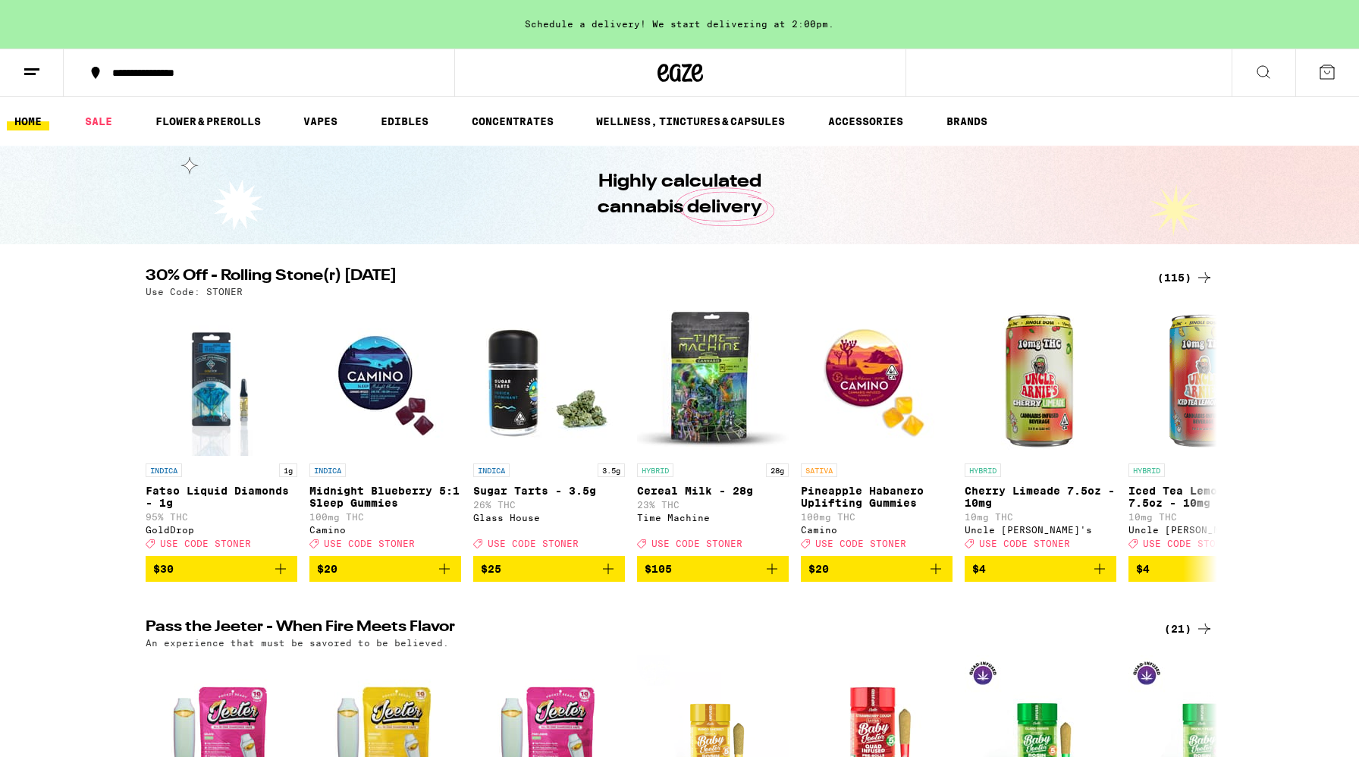
click at [910, 278] on div "(115)" at bounding box center [1185, 278] width 56 height 18
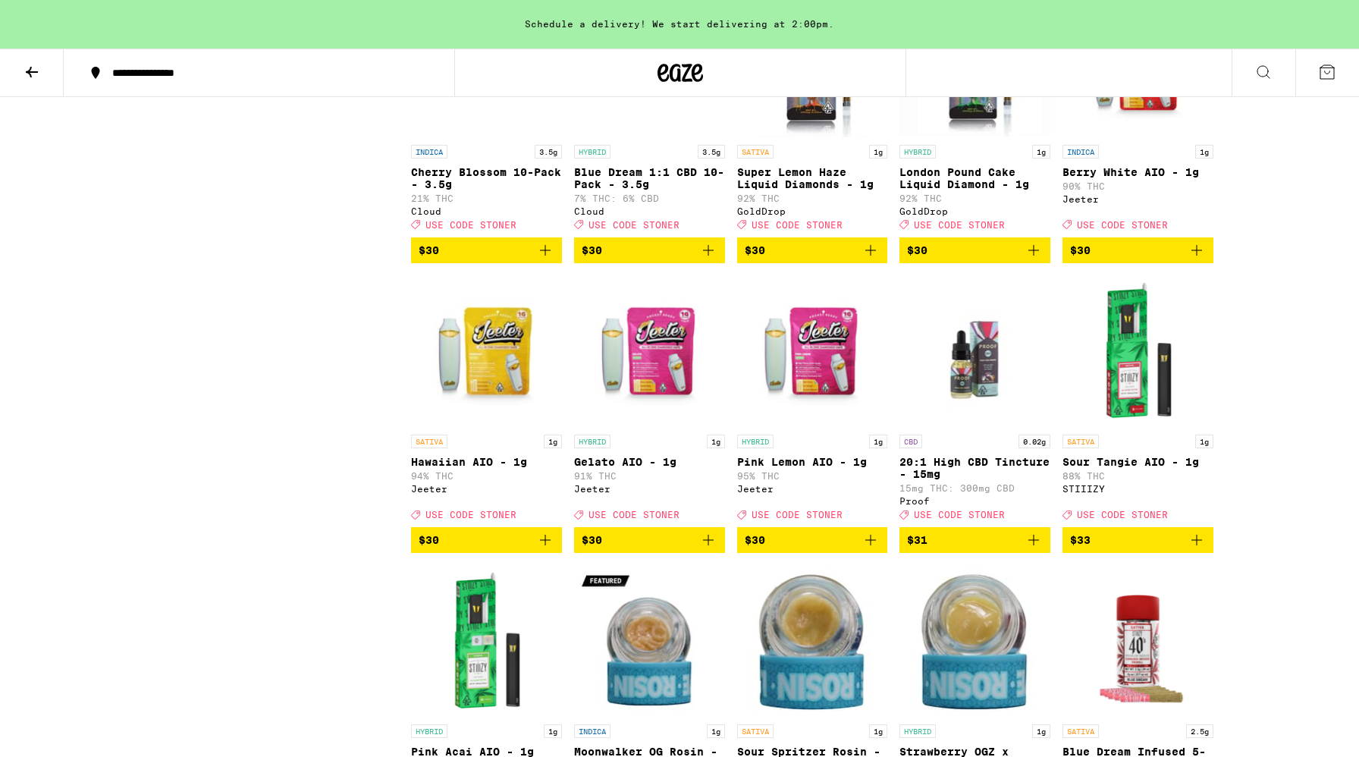
scroll to position [4342, 0]
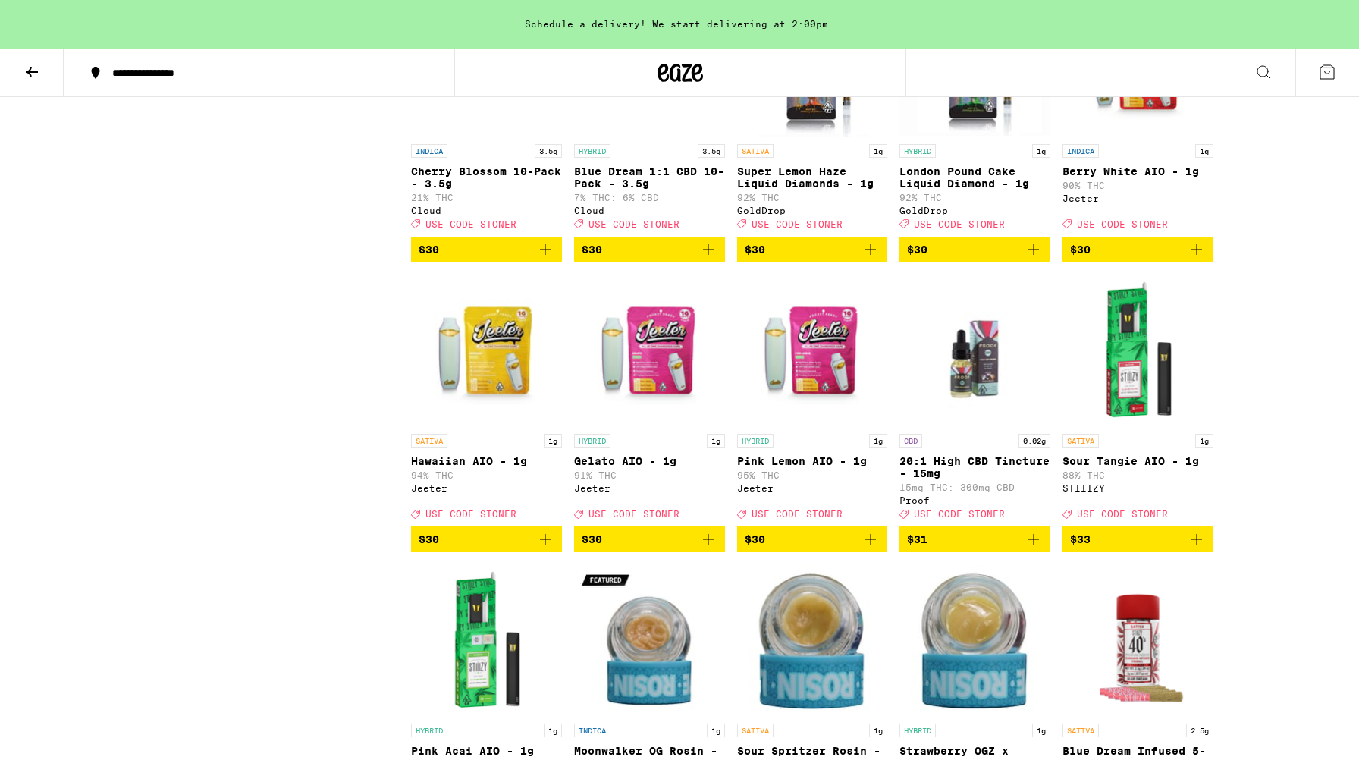
click at [711, 548] on icon "Add to bag" at bounding box center [708, 539] width 18 height 18
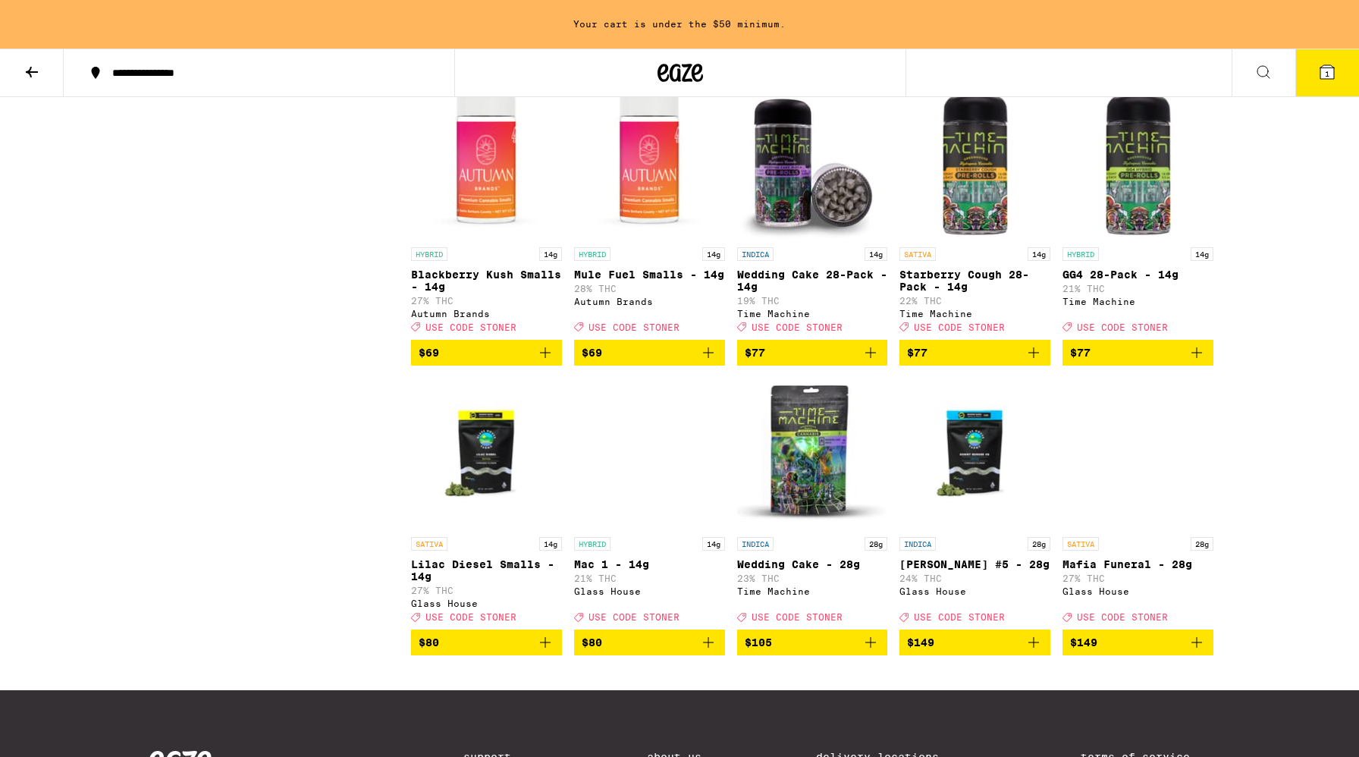
scroll to position [6276, 0]
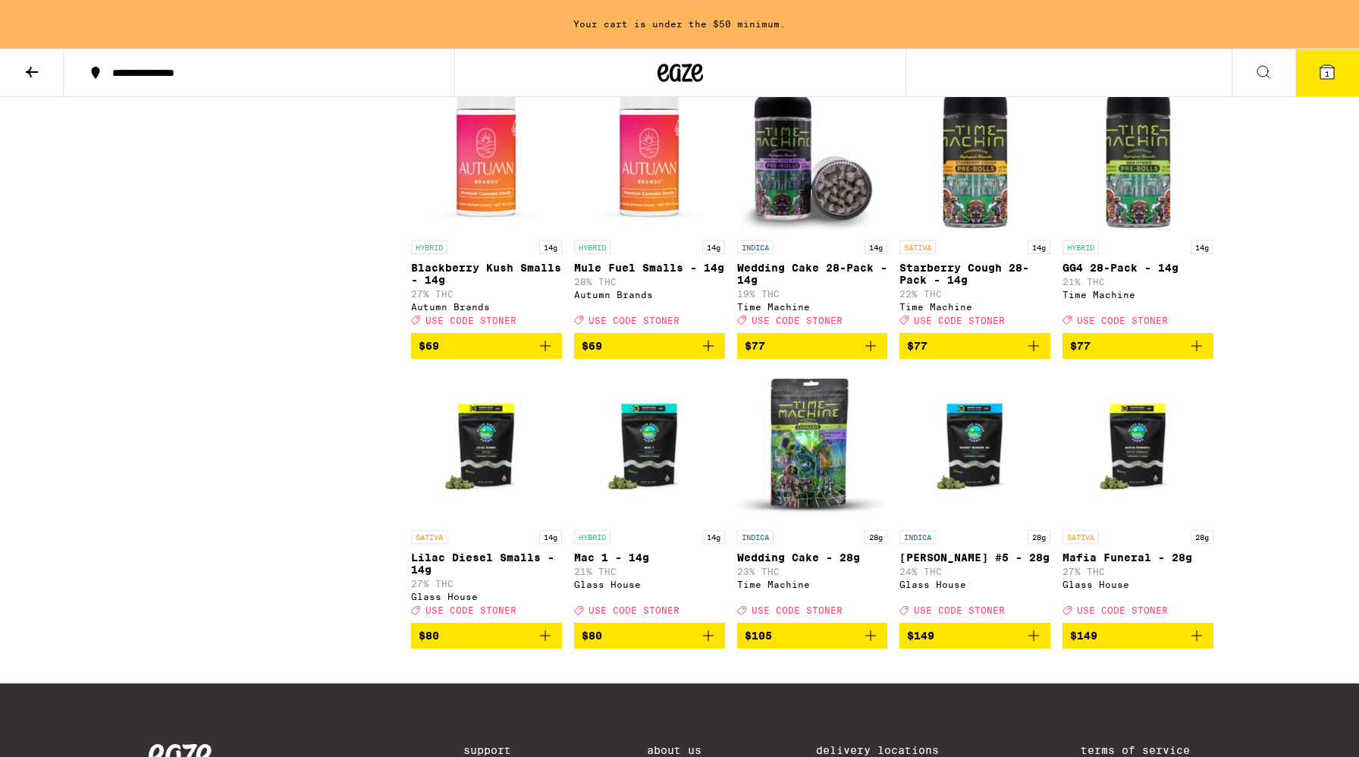
click at [910, 355] on icon "Add to bag" at bounding box center [1197, 346] width 18 height 18
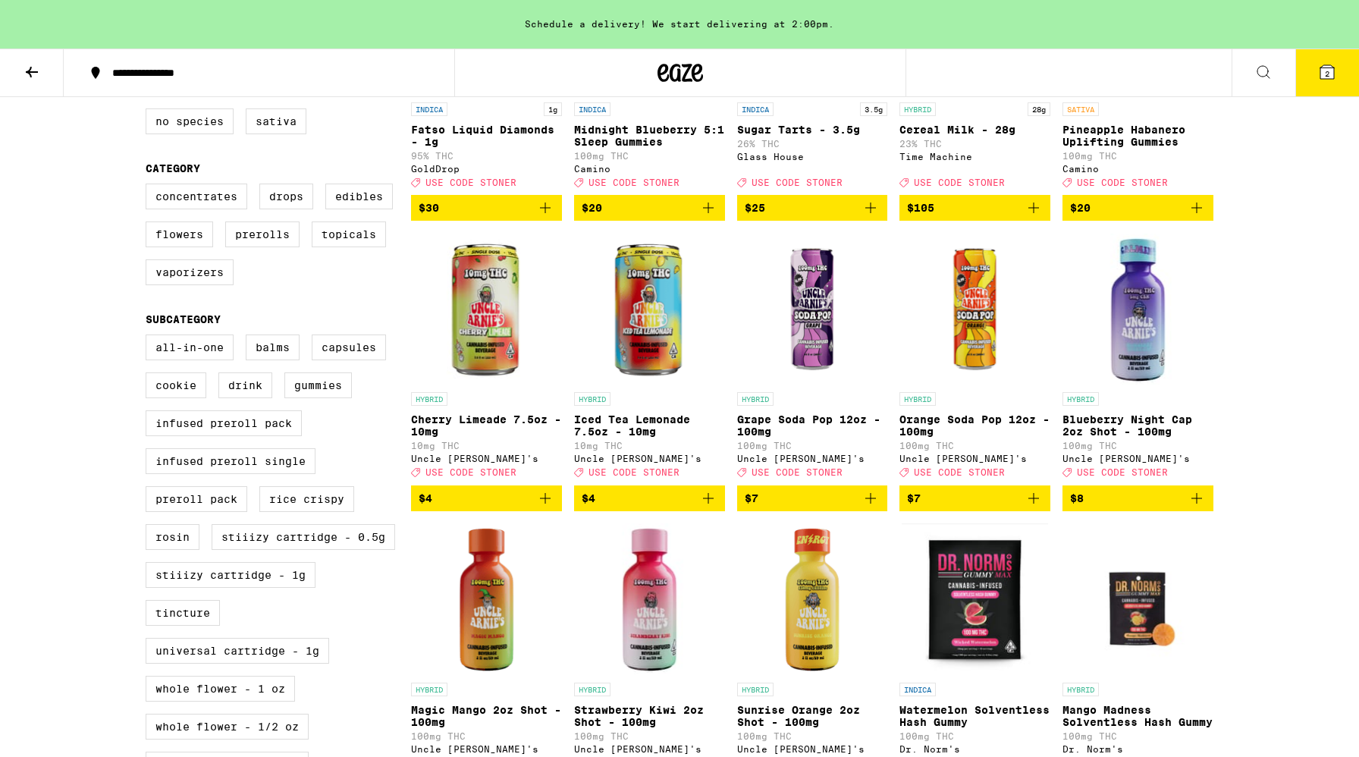
scroll to position [0, 0]
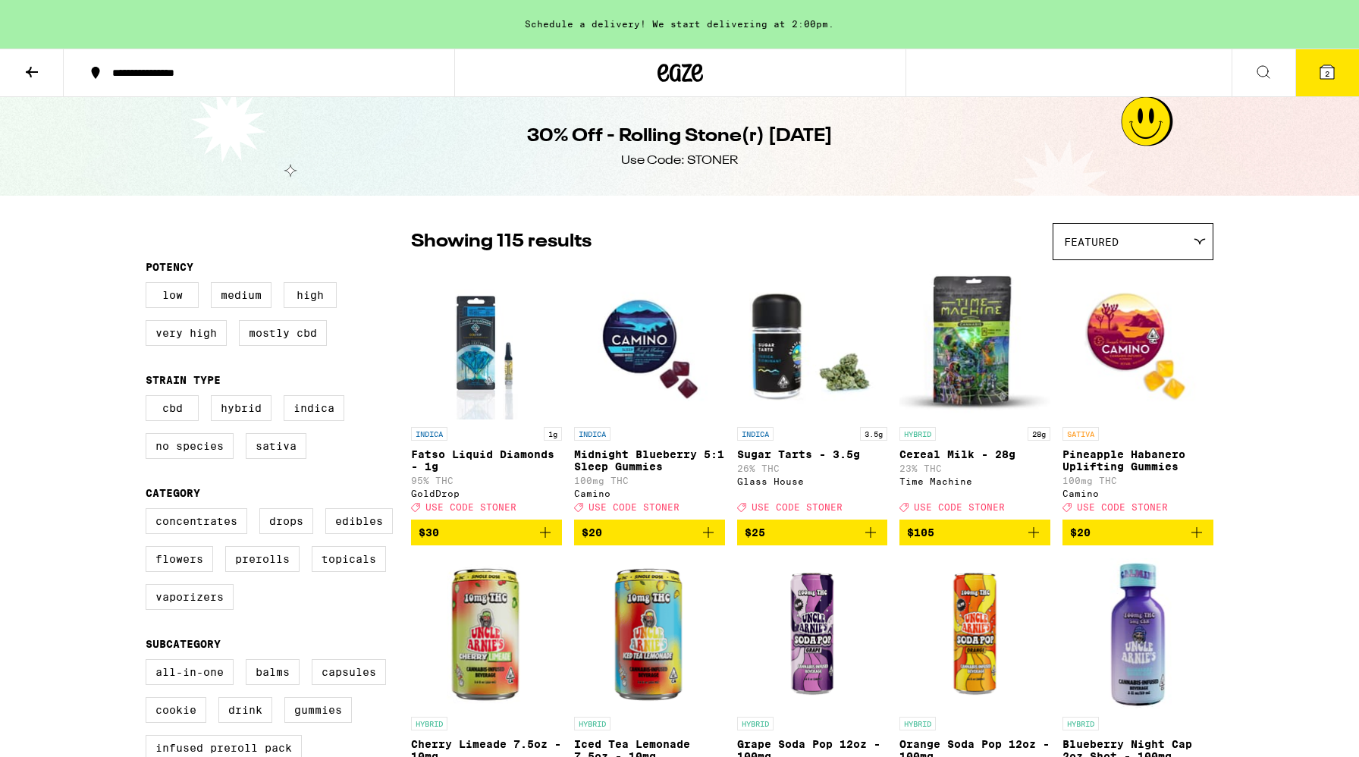
click at [33, 70] on icon at bounding box center [32, 72] width 18 height 18
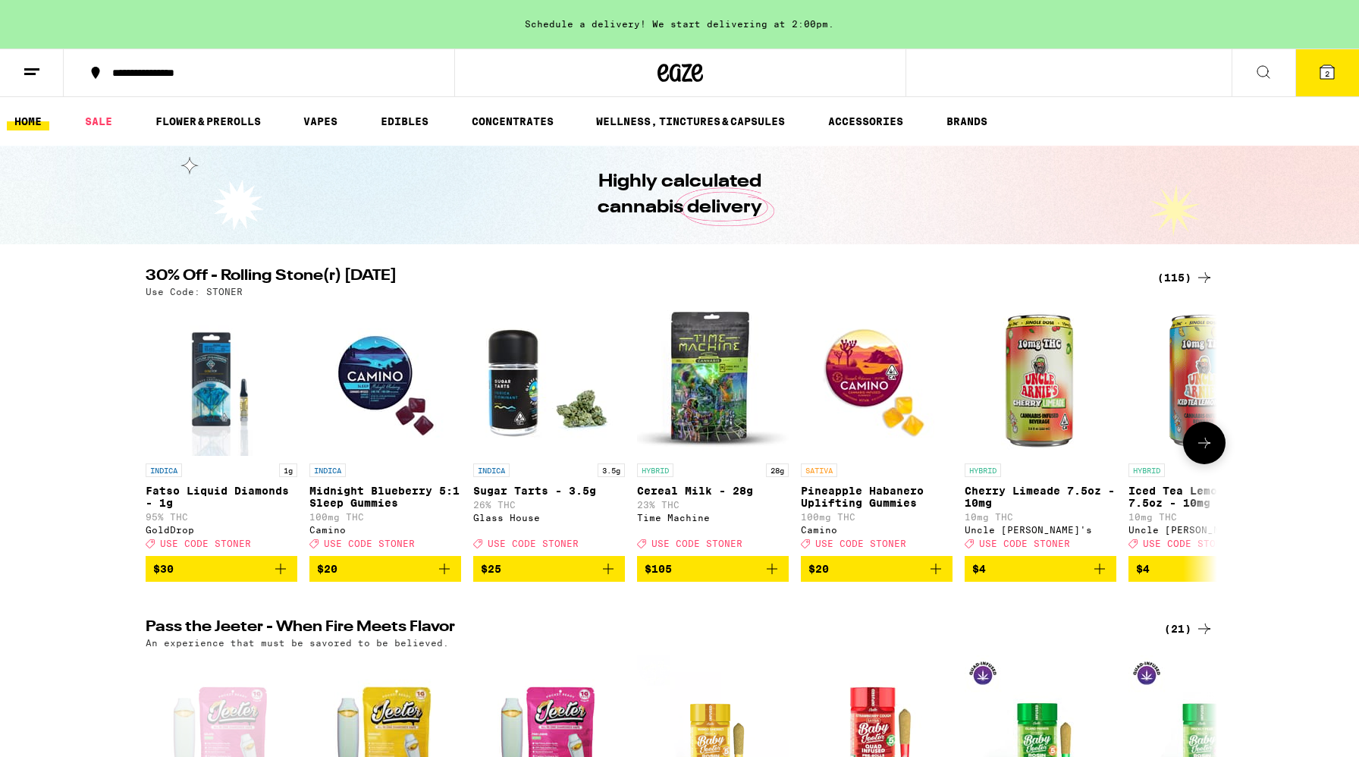
scroll to position [988, 0]
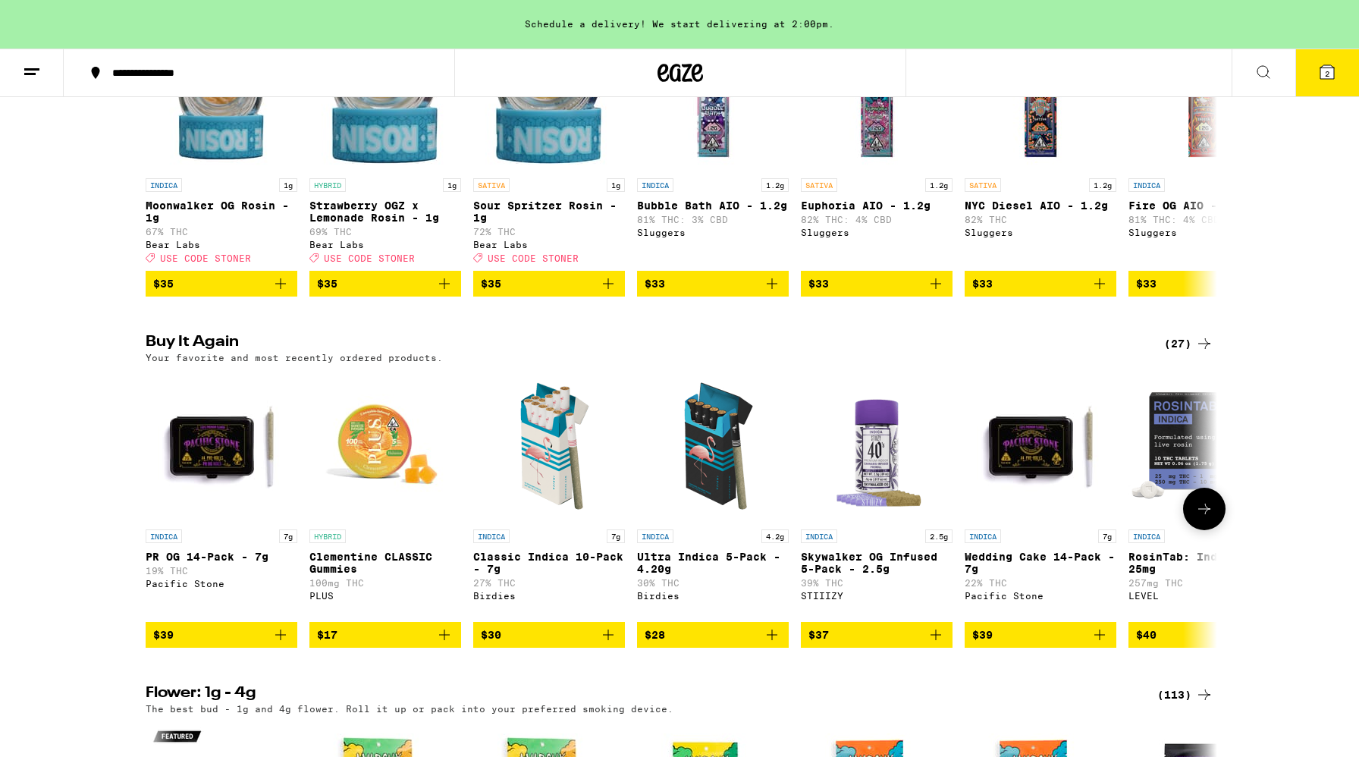
click at [279, 641] on icon "Add to bag" at bounding box center [281, 635] width 18 height 18
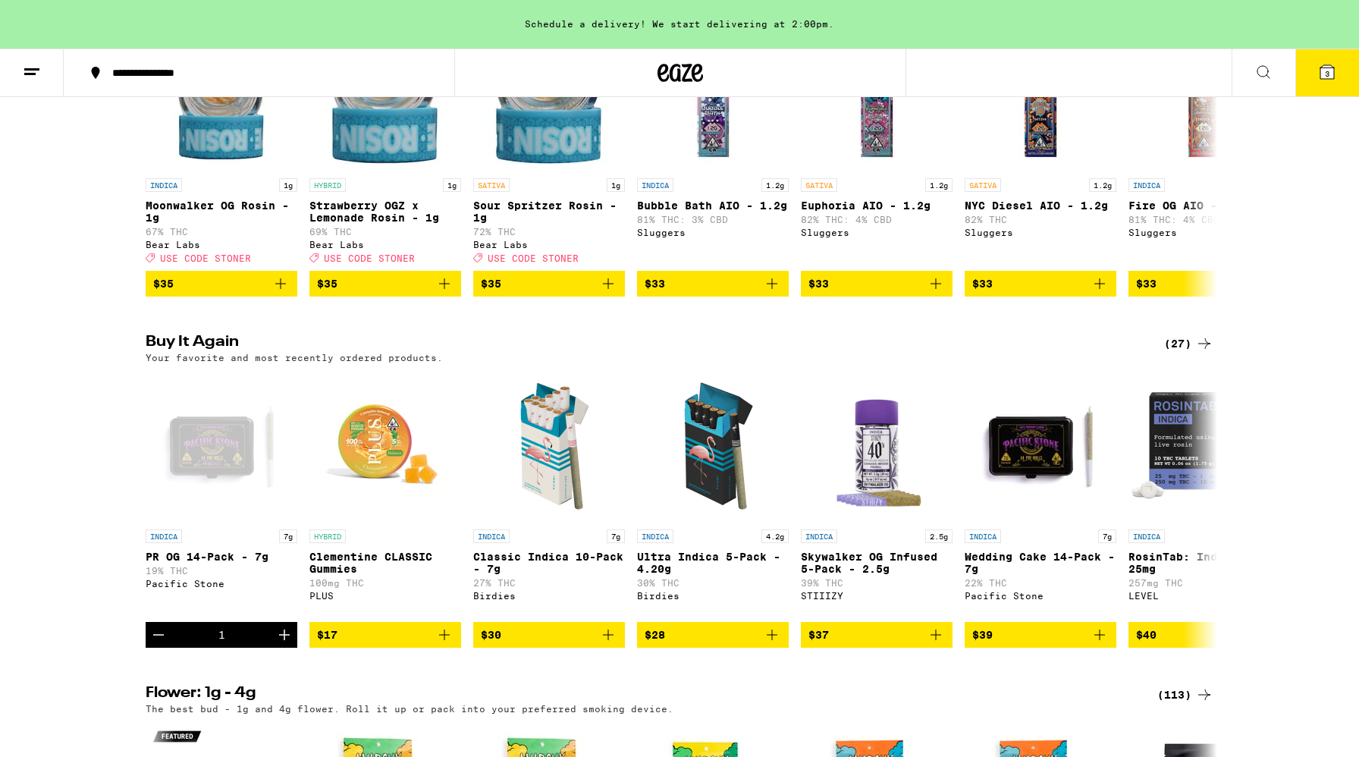
click at [910, 68] on icon at bounding box center [1327, 72] width 18 height 18
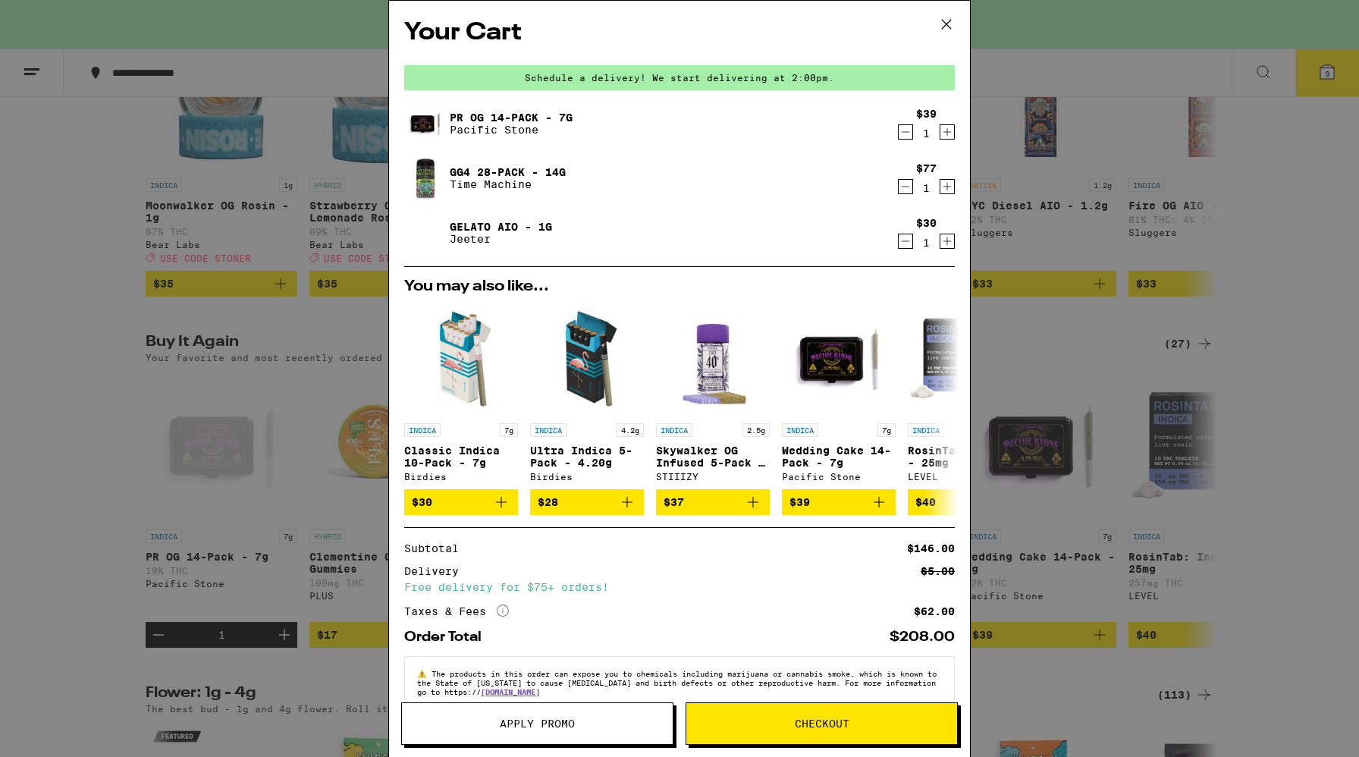
click at [513, 641] on span "Apply Promo" at bounding box center [537, 723] width 75 height 11
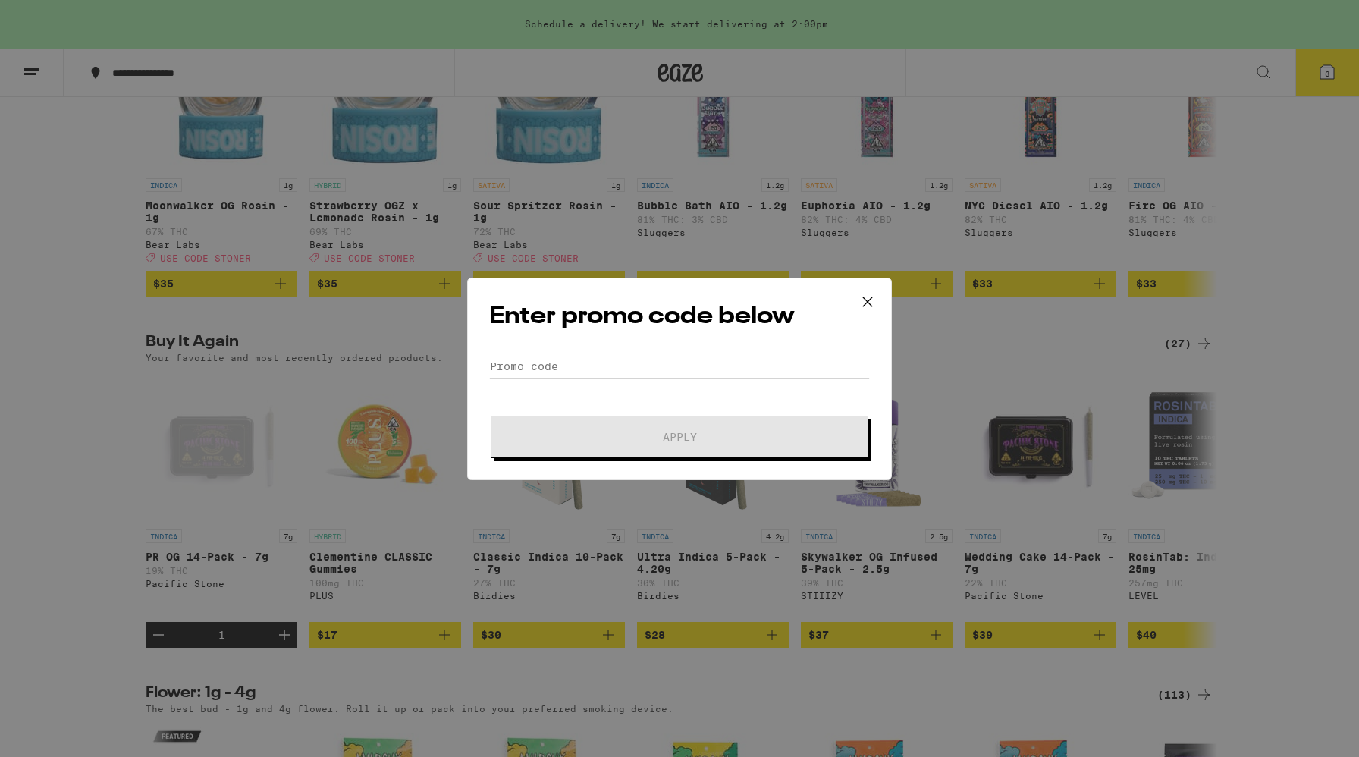
click at [580, 374] on input "Promo Code" at bounding box center [679, 366] width 381 height 23
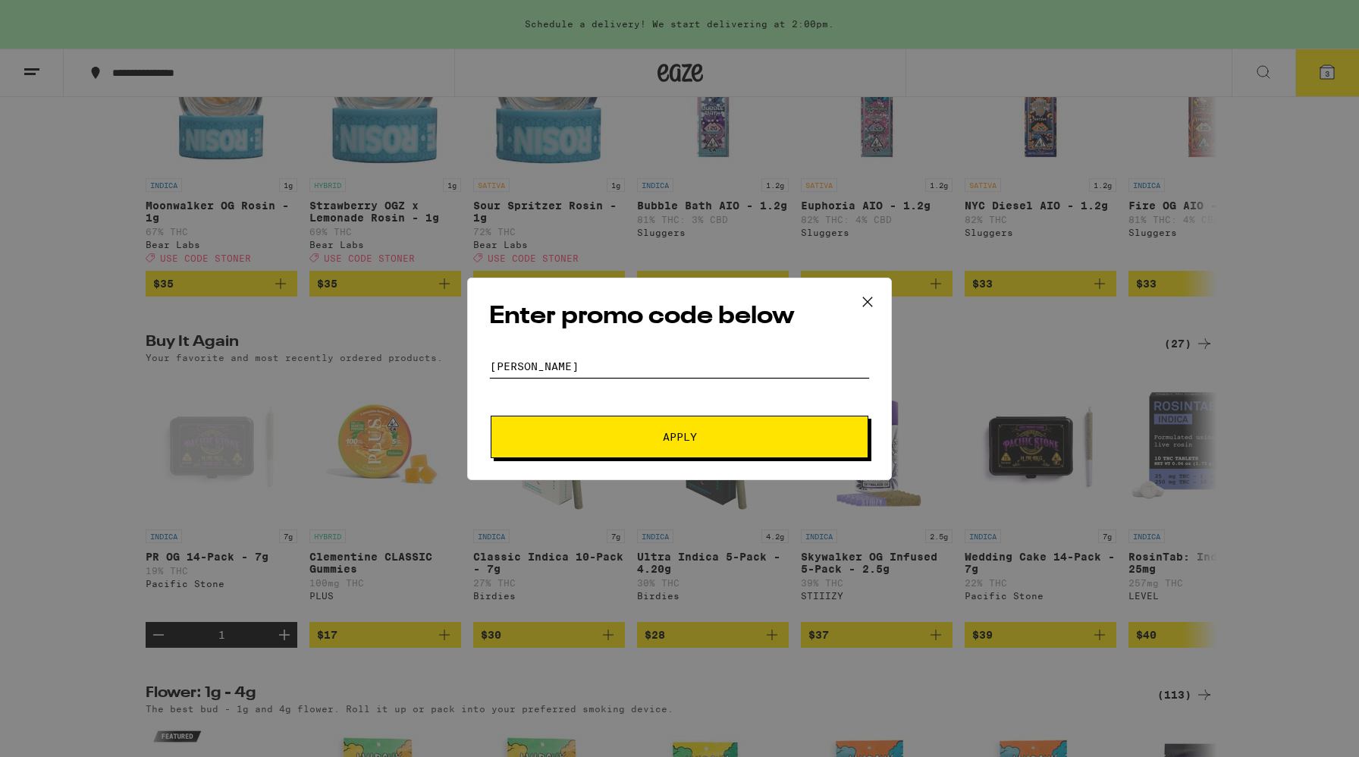
type input "[PERSON_NAME]"
click at [681, 449] on button "Apply" at bounding box center [680, 437] width 378 height 42
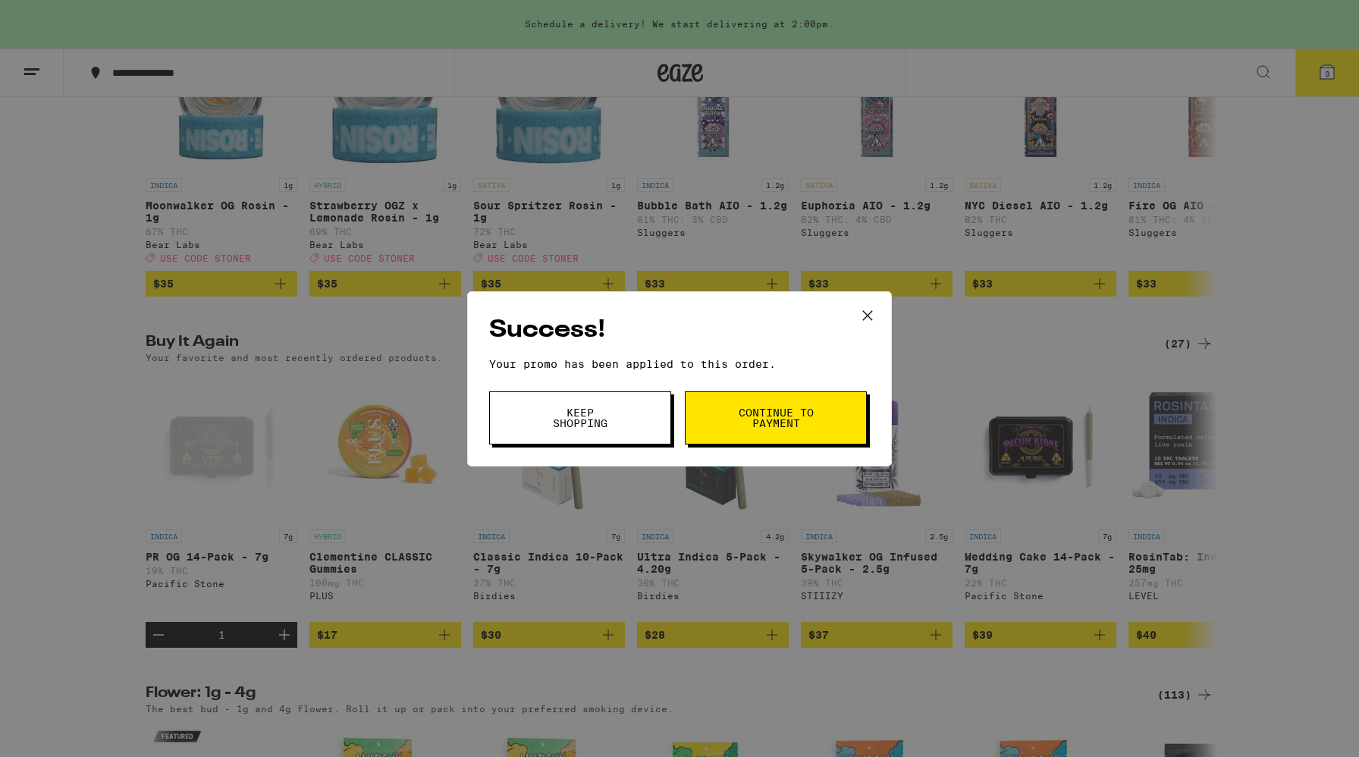
click at [742, 425] on span "Continue to payment" at bounding box center [775, 417] width 77 height 21
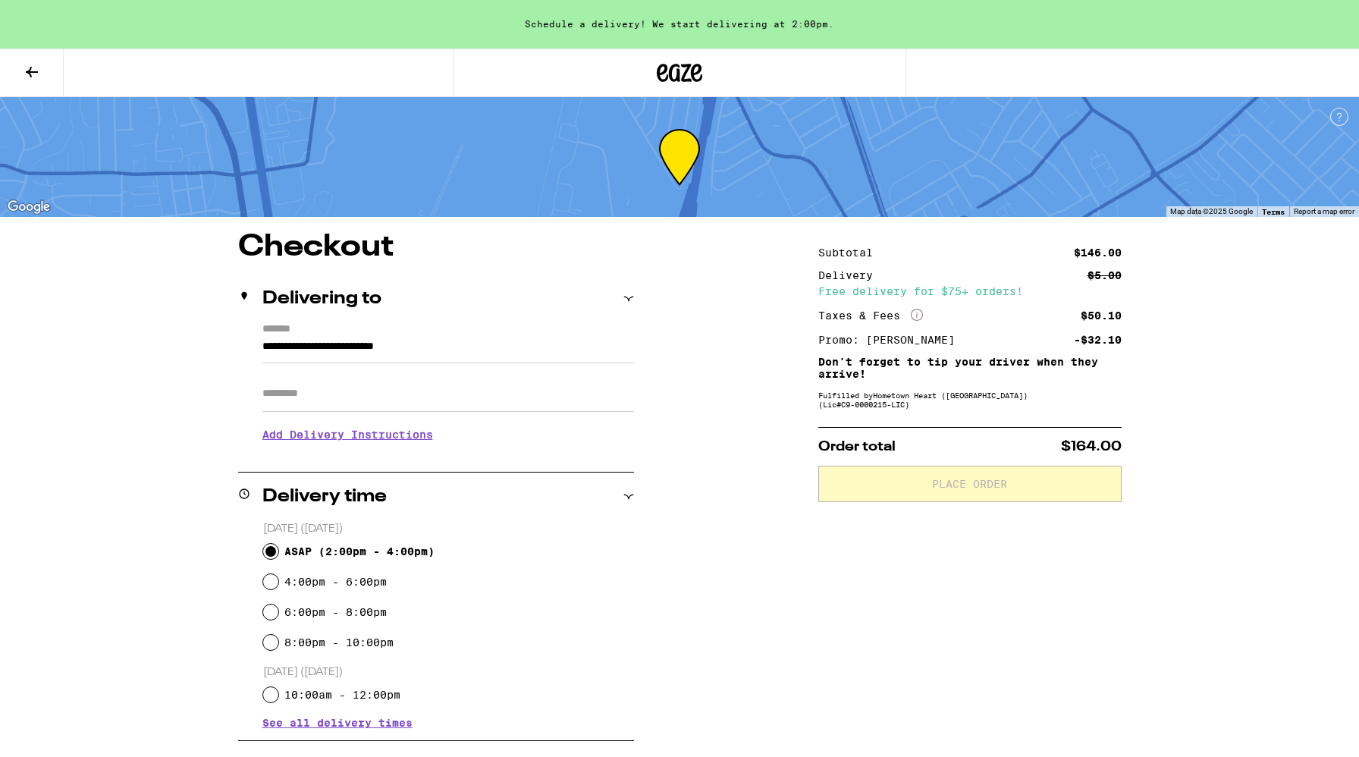
click at [277, 551] on input "ASAP ( 2:00pm - 4:00pm )" at bounding box center [270, 551] width 15 height 15
radio input "true"
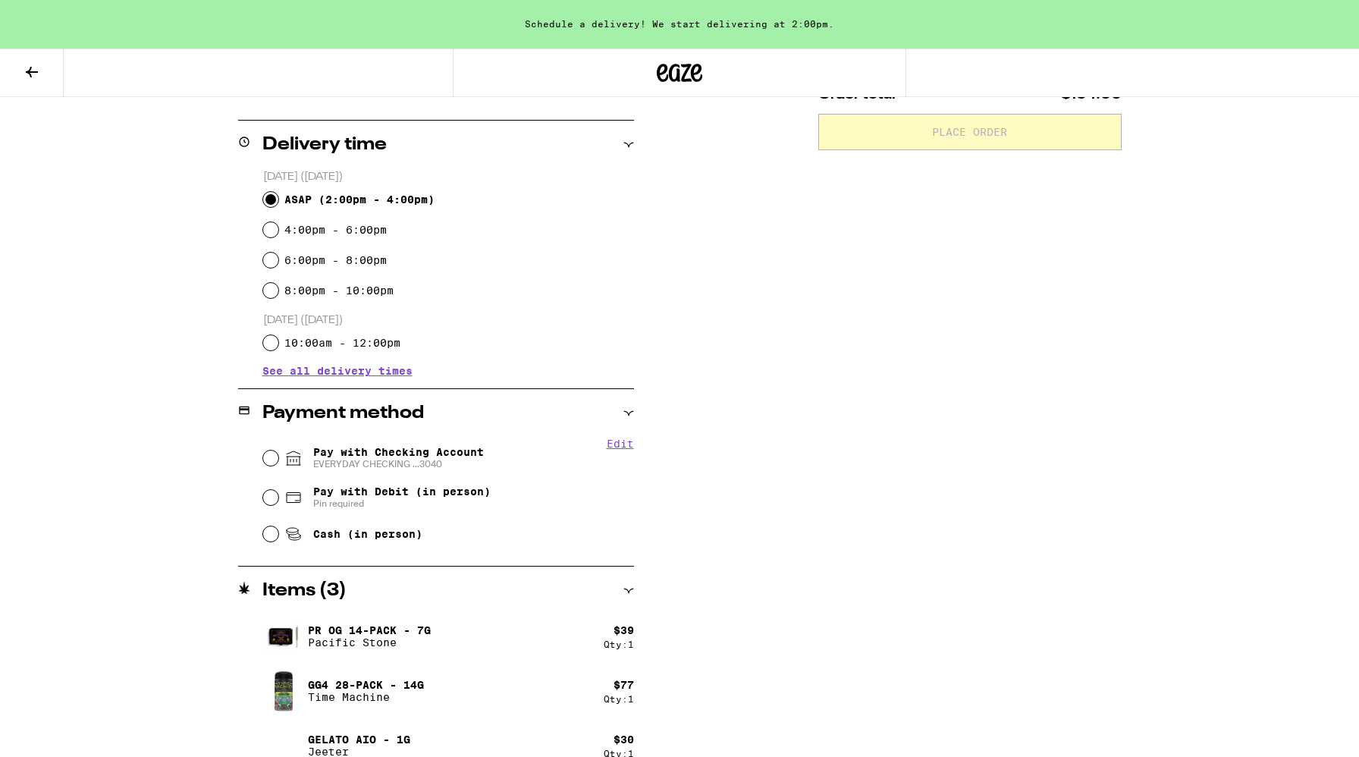
scroll to position [375, 0]
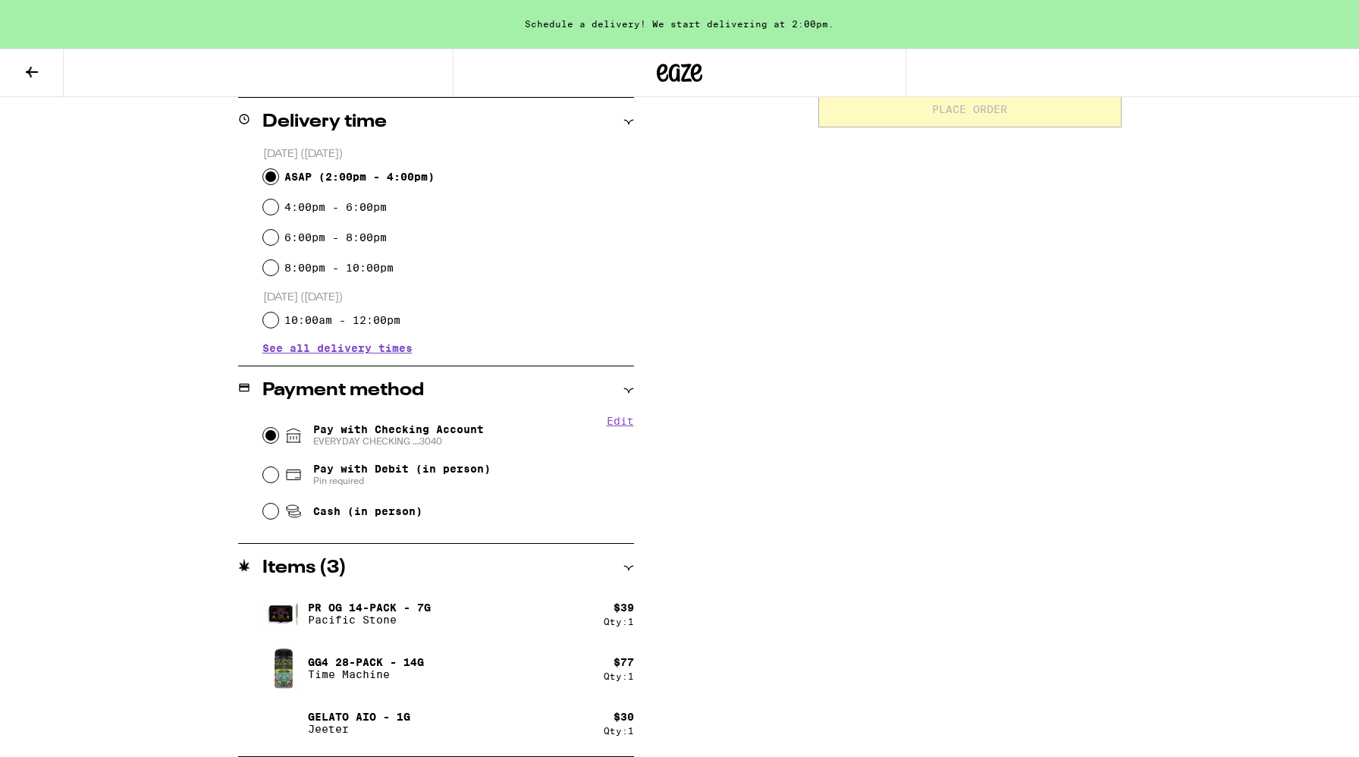
click at [275, 438] on input "Pay with Checking Account EVERYDAY CHECKING ...3040" at bounding box center [270, 435] width 15 height 15
radio input "true"
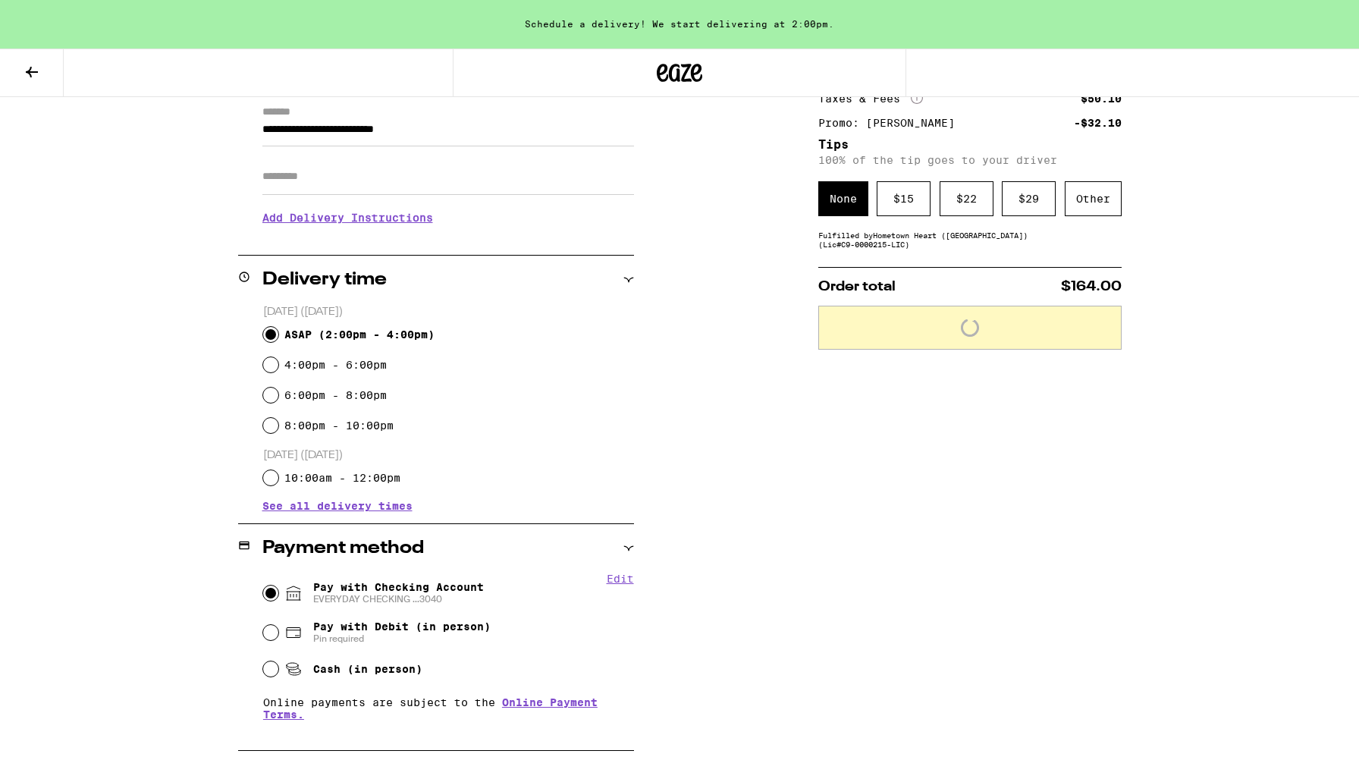
scroll to position [216, 0]
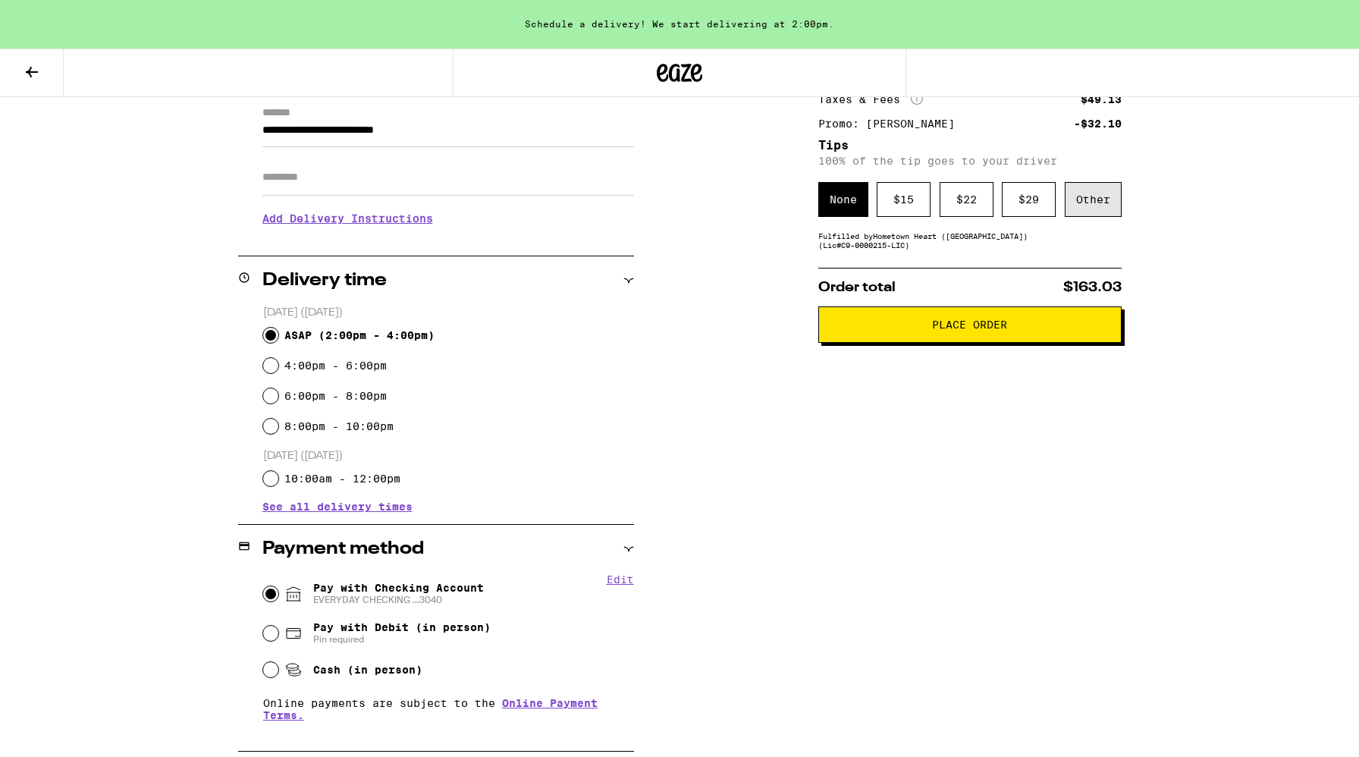
click at [910, 215] on div "Other" at bounding box center [1093, 199] width 57 height 35
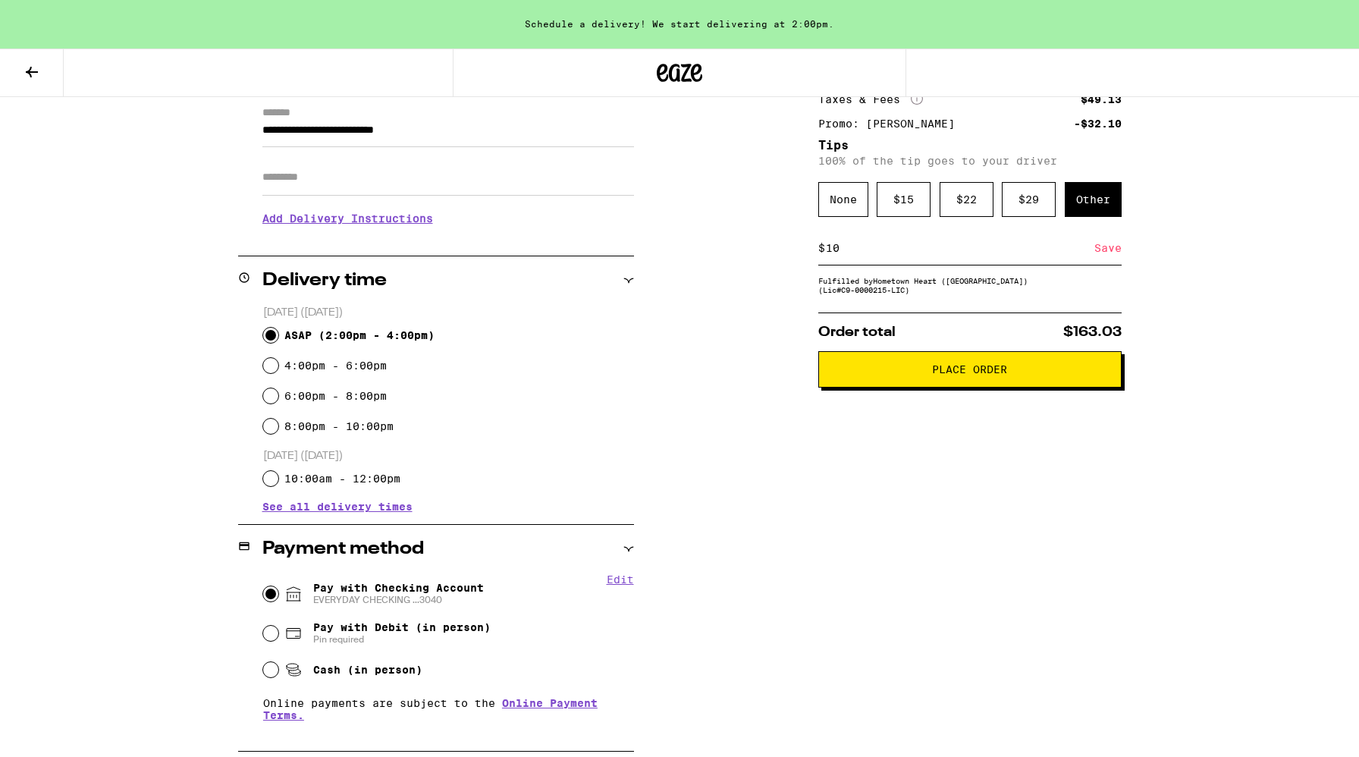
type input "10"
click at [910, 258] on div "Save" at bounding box center [1107, 247] width 27 height 33
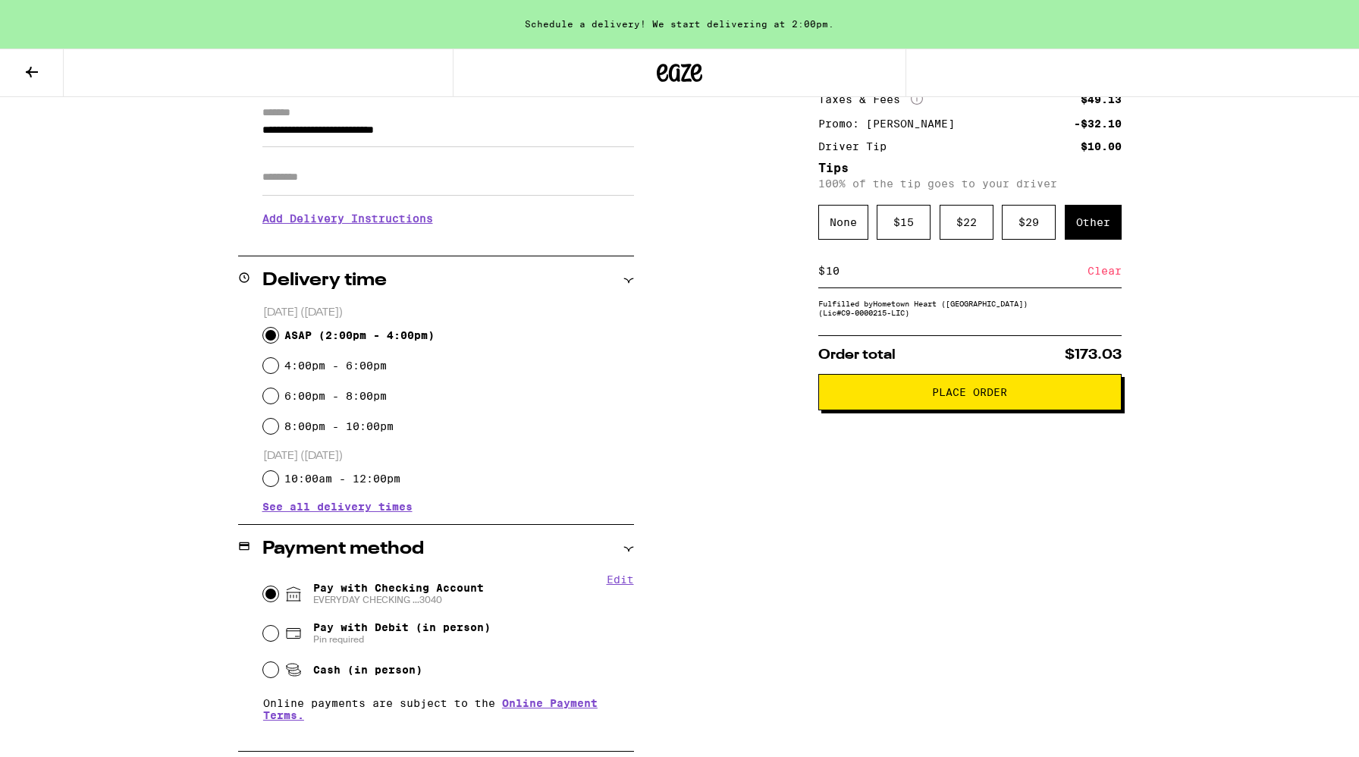
click at [910, 395] on span "Place Order" at bounding box center [970, 392] width 278 height 11
